Goal: Task Accomplishment & Management: Use online tool/utility

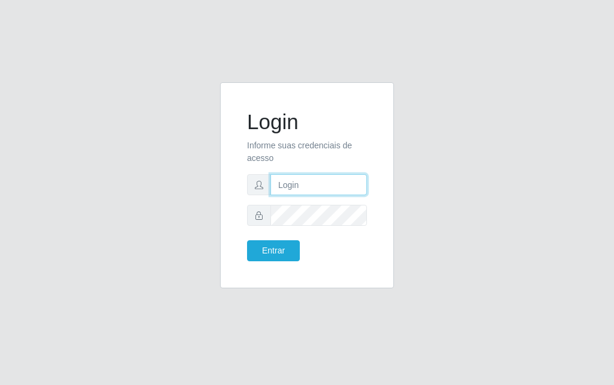
click at [320, 175] on input "text" at bounding box center [319, 184] width 97 height 21
type input "luiz@divinofogao"
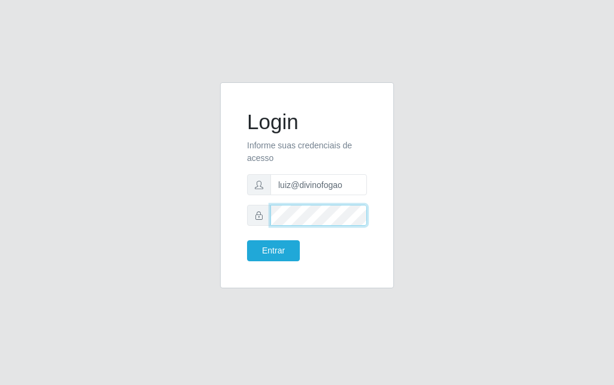
click at [247, 240] on button "Entrar" at bounding box center [273, 250] width 53 height 21
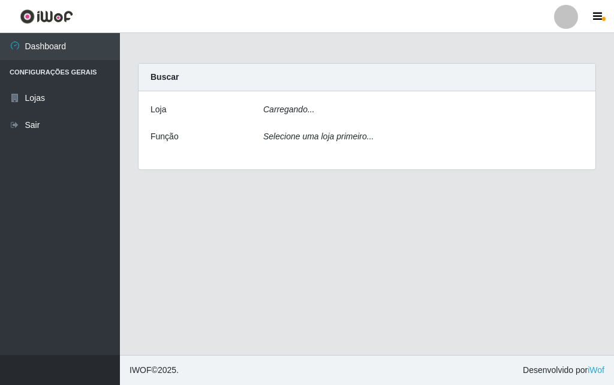
click at [283, 256] on main "Carregando... Buscar [PERSON_NAME]... Função Selecione uma loja primeiro..." at bounding box center [367, 194] width 494 height 322
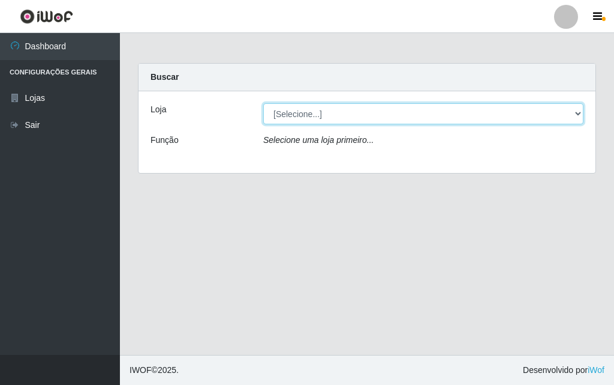
click at [321, 112] on select "[Selecione...] Divino Fogão - [GEOGRAPHIC_DATA]" at bounding box center [423, 113] width 320 height 21
select select "499"
click at [263, 103] on select "[Selecione...] Divino Fogão - [GEOGRAPHIC_DATA]" at bounding box center [423, 113] width 320 height 21
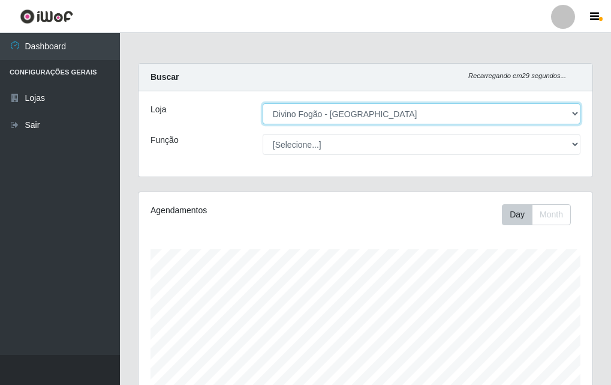
scroll to position [299, 0]
